Goal: Navigation & Orientation: Find specific page/section

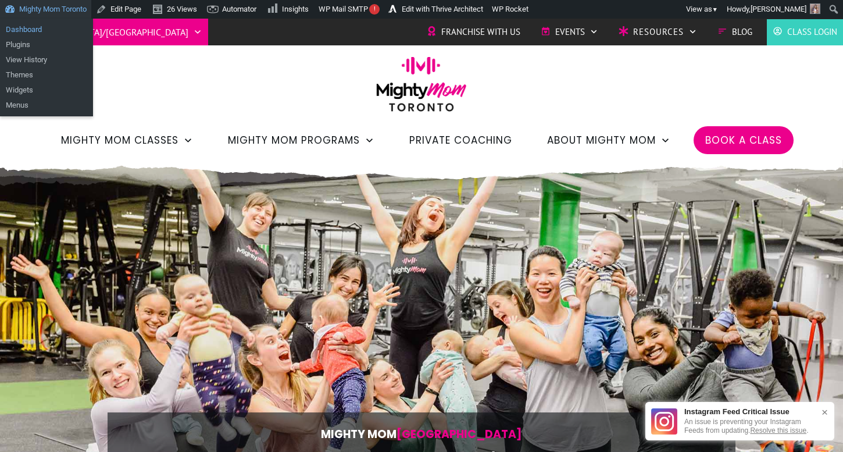
click at [52, 30] on link "Dashboard" at bounding box center [46, 29] width 93 height 15
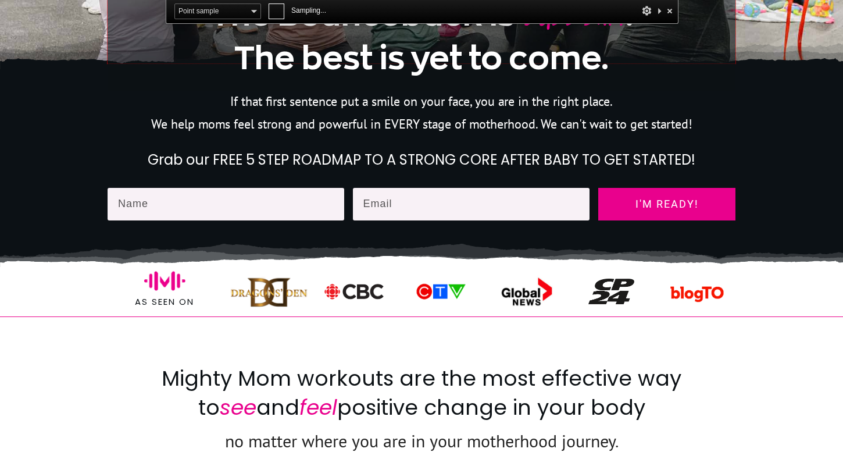
scroll to position [484, 0]
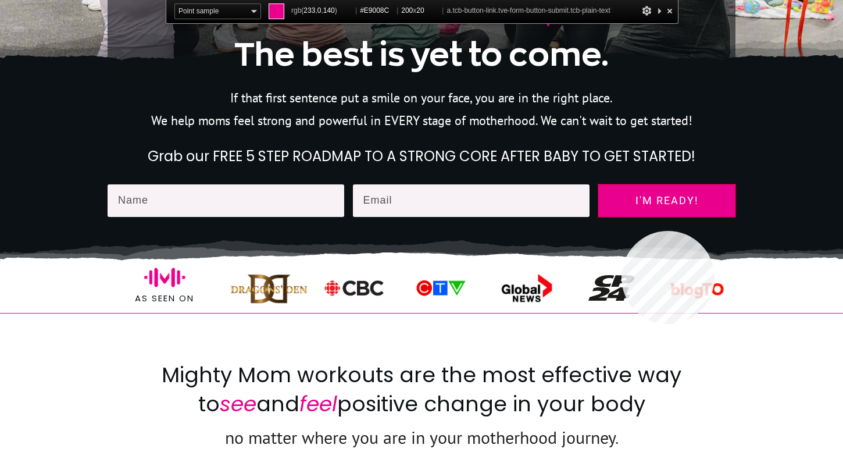
click at [622, 212] on link "I'm ready!" at bounding box center [666, 200] width 137 height 33
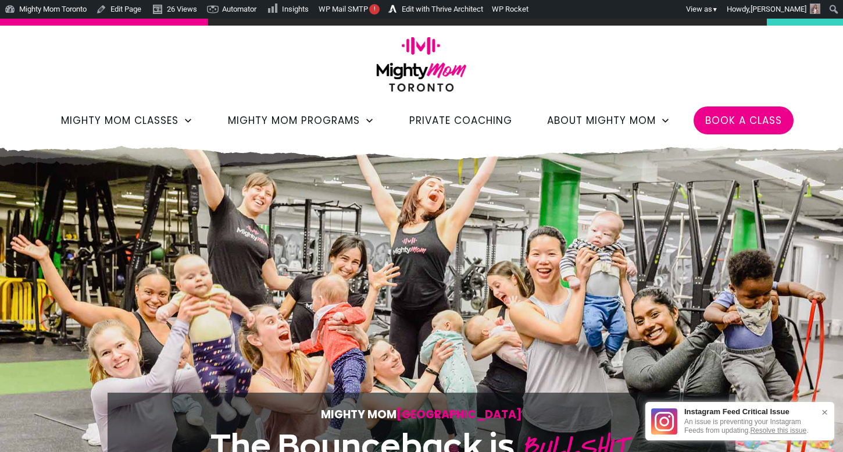
scroll to position [0, 0]
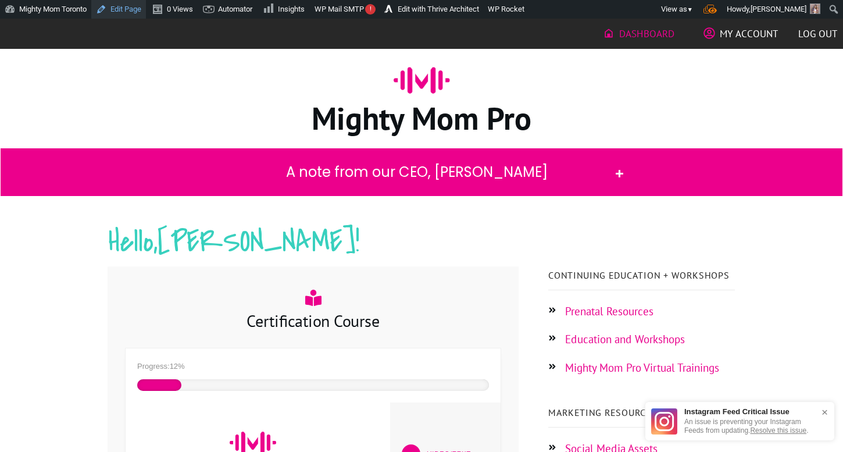
click at [129, 8] on link "Edit Page" at bounding box center [118, 9] width 55 height 19
